Goal: Check status: Check status

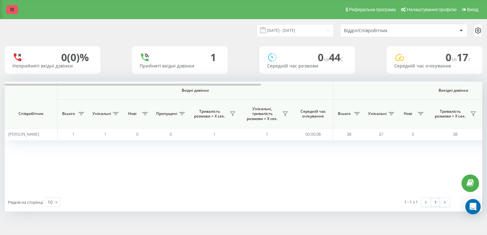
click at [12, 8] on icon at bounding box center [12, 9] width 4 height 4
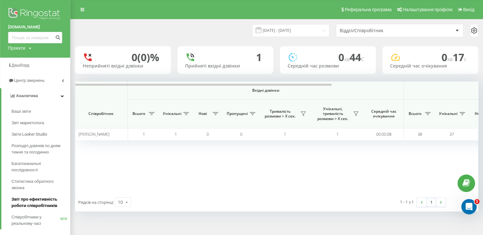
click at [37, 205] on span "Звіт про ефективність роботи співробітників" at bounding box center [39, 203] width 56 height 13
click at [320, 32] on input "[DATE] - [DATE]" at bounding box center [290, 30] width 77 height 12
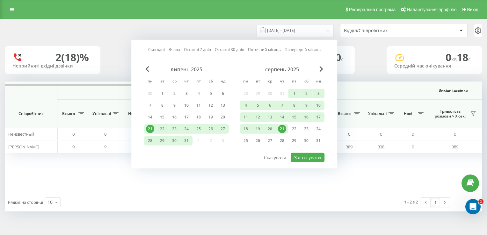
click at [281, 131] on div "21" at bounding box center [282, 129] width 8 height 8
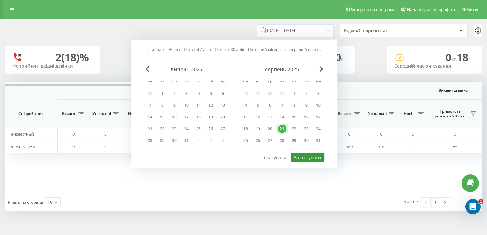
click at [299, 157] on button "Застосувати" at bounding box center [308, 157] width 34 height 9
type input "[DATE] - [DATE]"
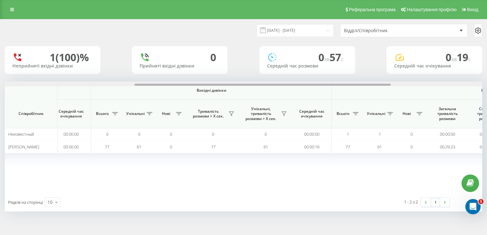
scroll to position [0, 259]
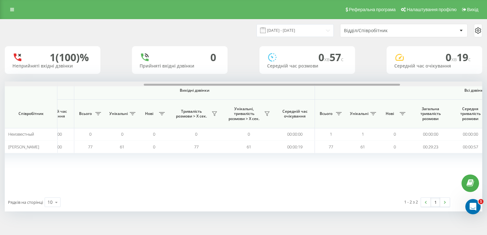
drag, startPoint x: 242, startPoint y: 84, endPoint x: 382, endPoint y: 87, distance: 139.1
click at [382, 87] on div "Вхідні дзвінки Вихідні дзвінки Всі дзвінки Співробітник Всього Унікальні Нові П…" at bounding box center [244, 138] width 478 height 112
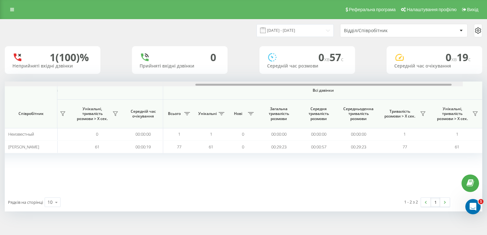
scroll to position [0, 412]
drag, startPoint x: 314, startPoint y: 85, endPoint x: 409, endPoint y: 89, distance: 94.5
click at [409, 89] on div "Вхідні дзвінки Вихідні дзвінки Всі дзвінки Співробітник Всього Унікальні Нові П…" at bounding box center [244, 138] width 478 height 112
